Goal: Check status: Check status

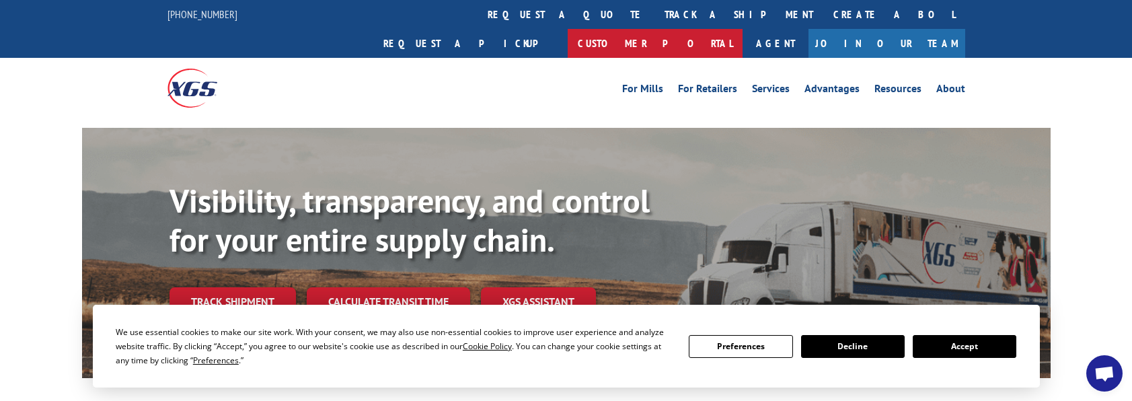
click at [742, 29] on link "Customer Portal" at bounding box center [654, 43] width 175 height 29
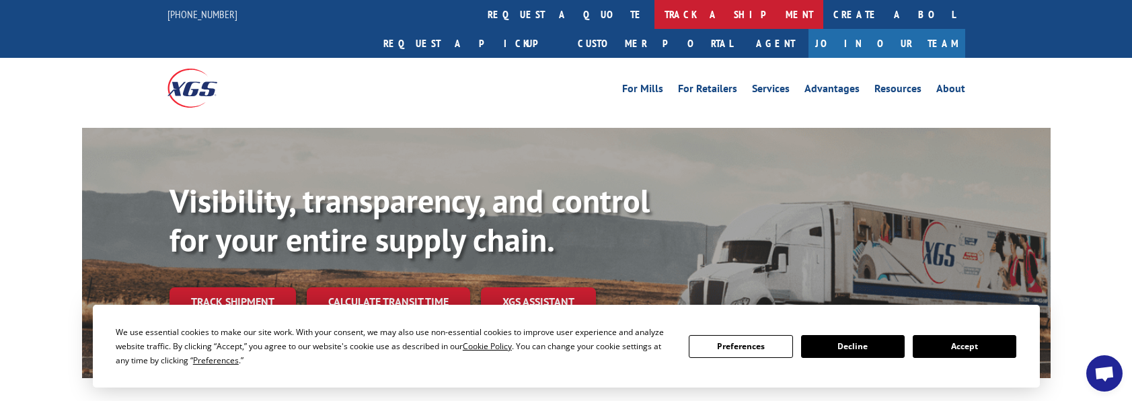
click at [654, 22] on link "track a shipment" at bounding box center [738, 14] width 169 height 29
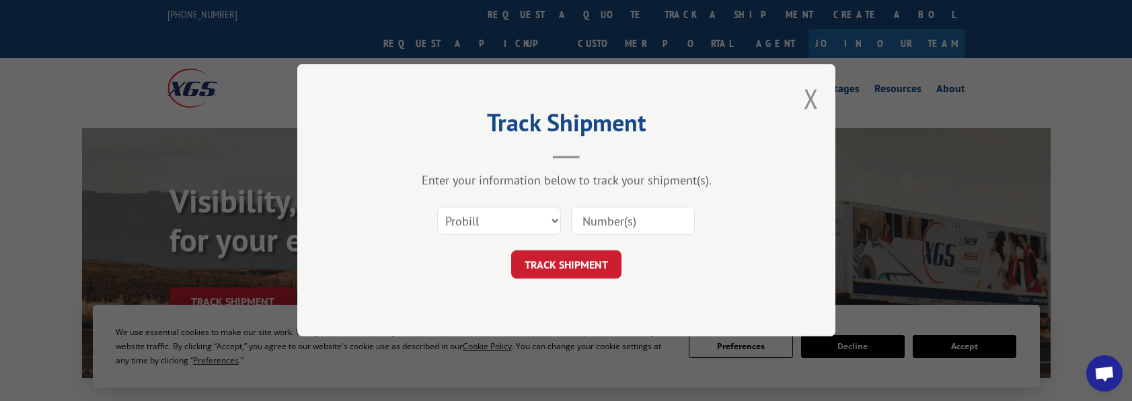
click at [617, 227] on input at bounding box center [633, 221] width 124 height 28
paste input "17480521"
type input "17480521"
click at [602, 270] on button "TRACK SHIPMENT" at bounding box center [566, 265] width 110 height 28
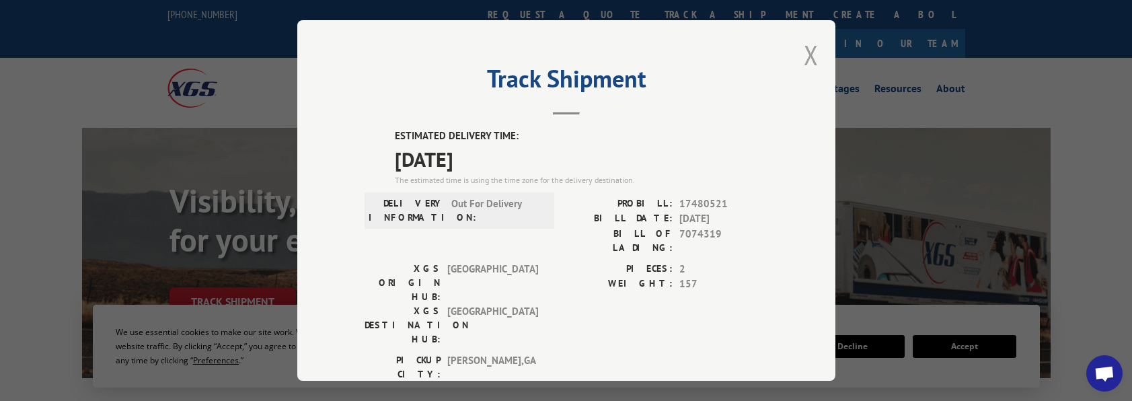
click at [803, 54] on button "Close modal" at bounding box center [810, 55] width 15 height 36
